Goal: Task Accomplishment & Management: Complete application form

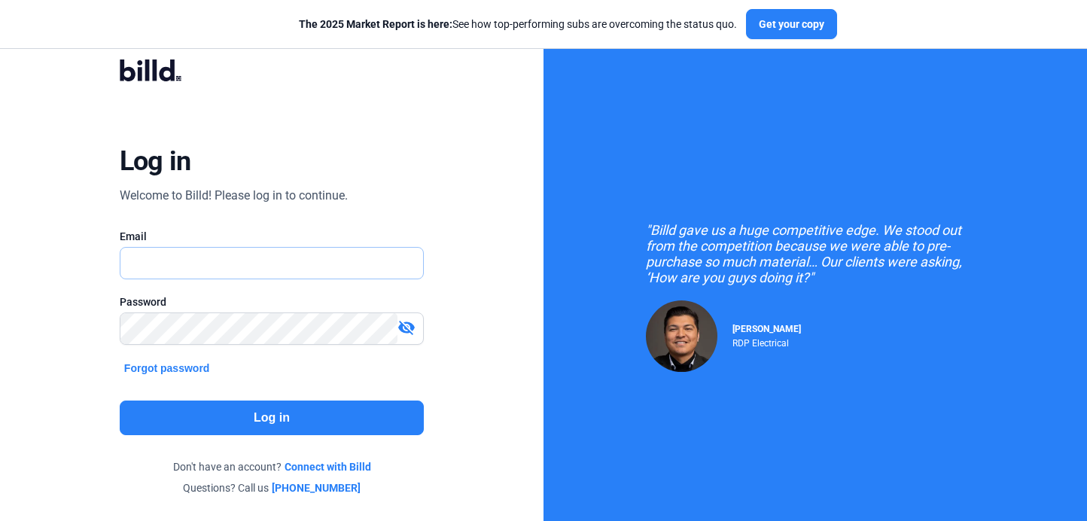
type input "[PERSON_NAME][EMAIL_ADDRESS][DOMAIN_NAME]"
click at [310, 416] on button "Log in" at bounding box center [272, 418] width 304 height 35
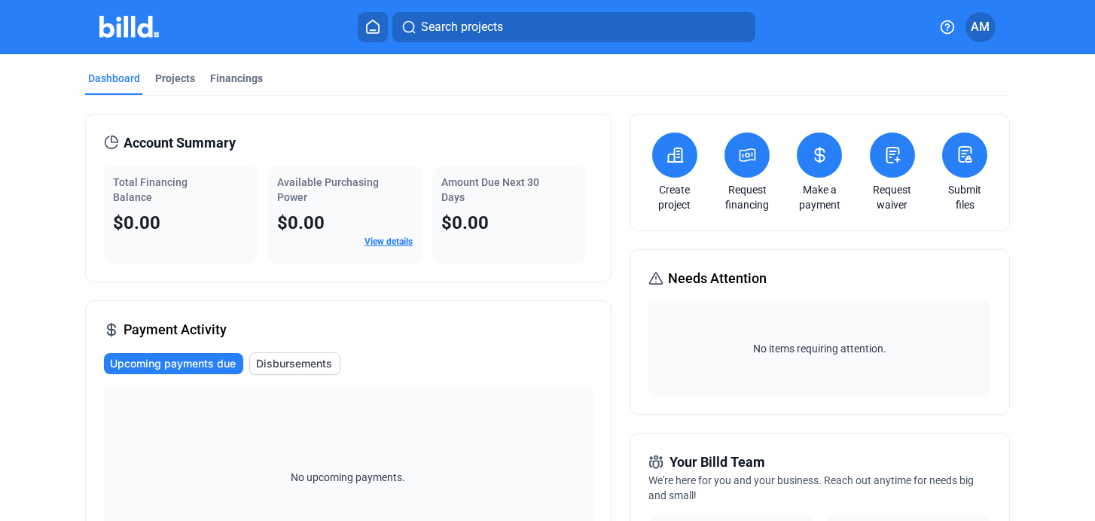
click at [672, 160] on icon at bounding box center [675, 155] width 19 height 18
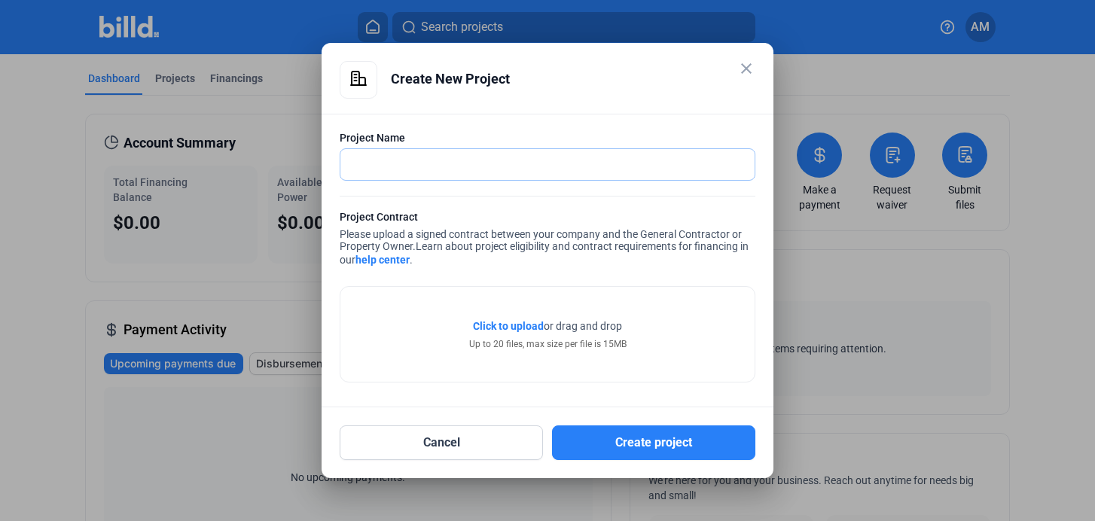
click at [672, 160] on input "text" at bounding box center [539, 164] width 398 height 31
click at [685, 276] on div "Click to upload Tap to upload or drag and drop Up to 20 files, max size per fil…" at bounding box center [548, 326] width 416 height 111
click at [750, 63] on mat-icon "close" at bounding box center [746, 68] width 18 height 18
